Goal: Navigation & Orientation: Go to known website

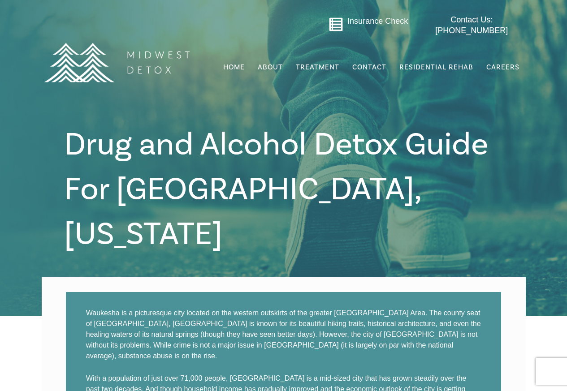
click at [151, 98] on img at bounding box center [116, 62] width 157 height 78
